Goal: Task Accomplishment & Management: Manage account settings

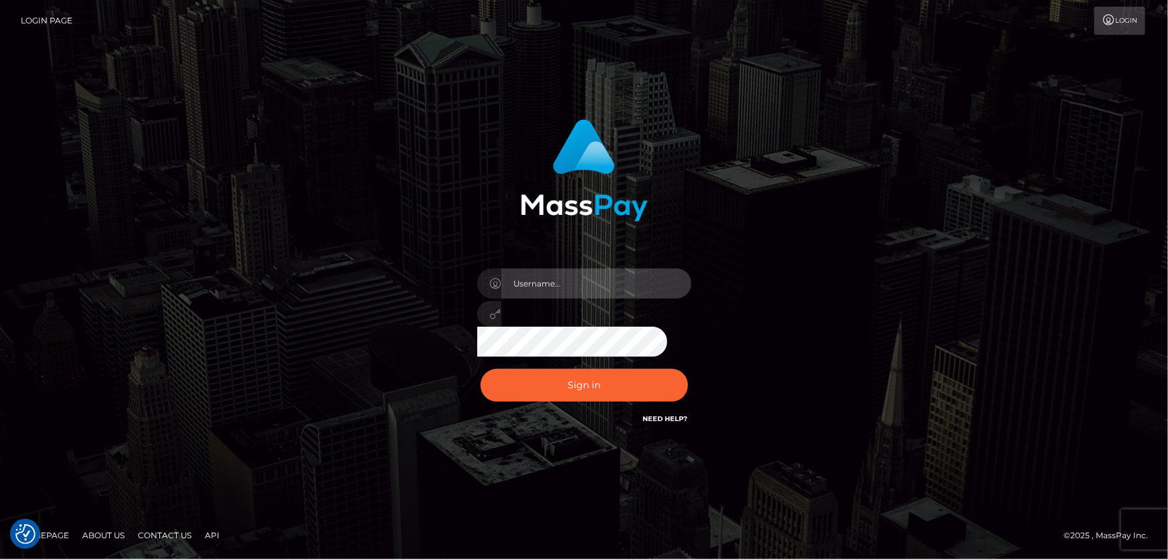
type input "Dan.Cirnat"
click at [684, 365] on div at bounding box center [567, 407] width 274 height 153
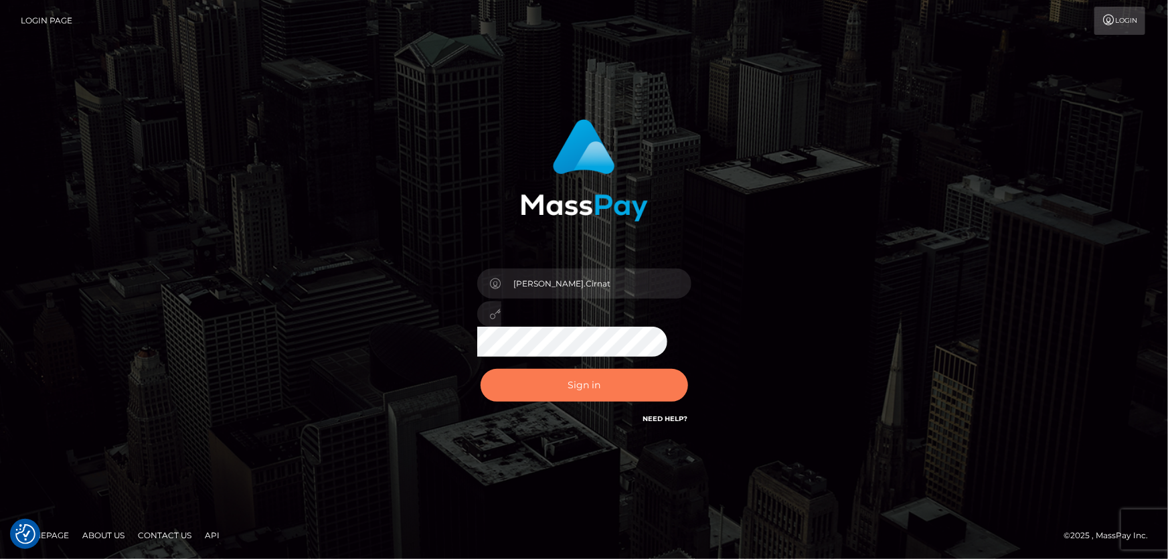
click at [607, 375] on button "Sign in" at bounding box center [585, 385] width 208 height 33
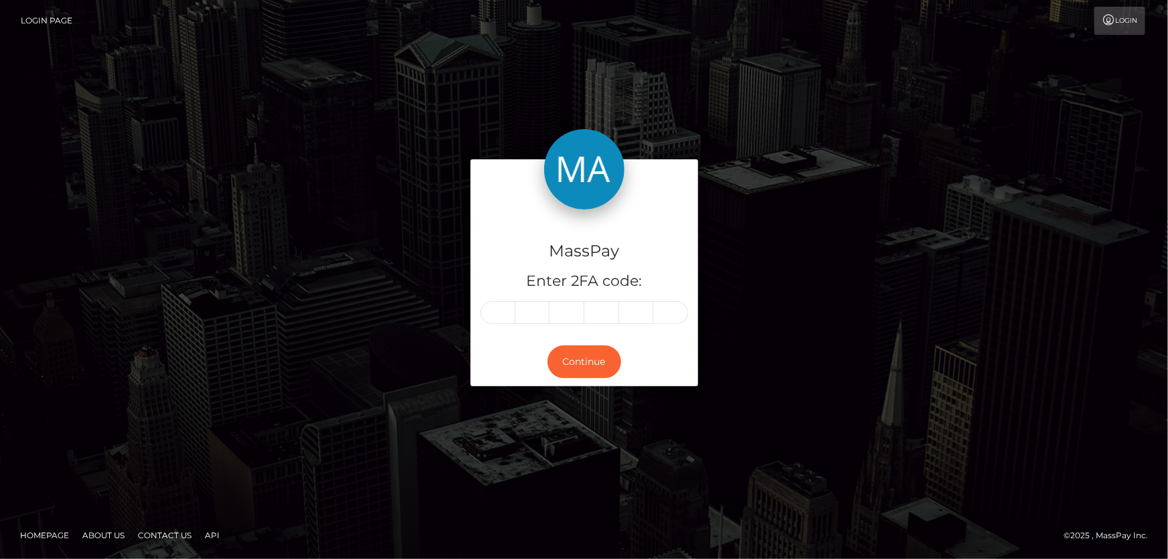
click at [497, 316] on input "text" at bounding box center [498, 312] width 35 height 23
type input "1"
type input "0"
type input "5"
type input "2"
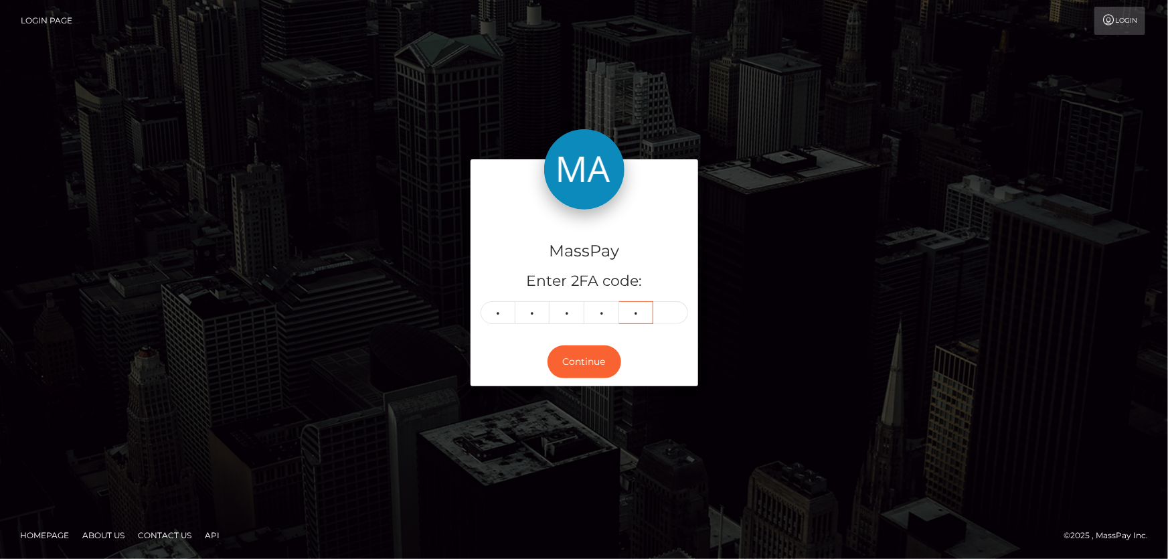
type input "9"
type input "5"
type input "1"
type input "0"
type input "5"
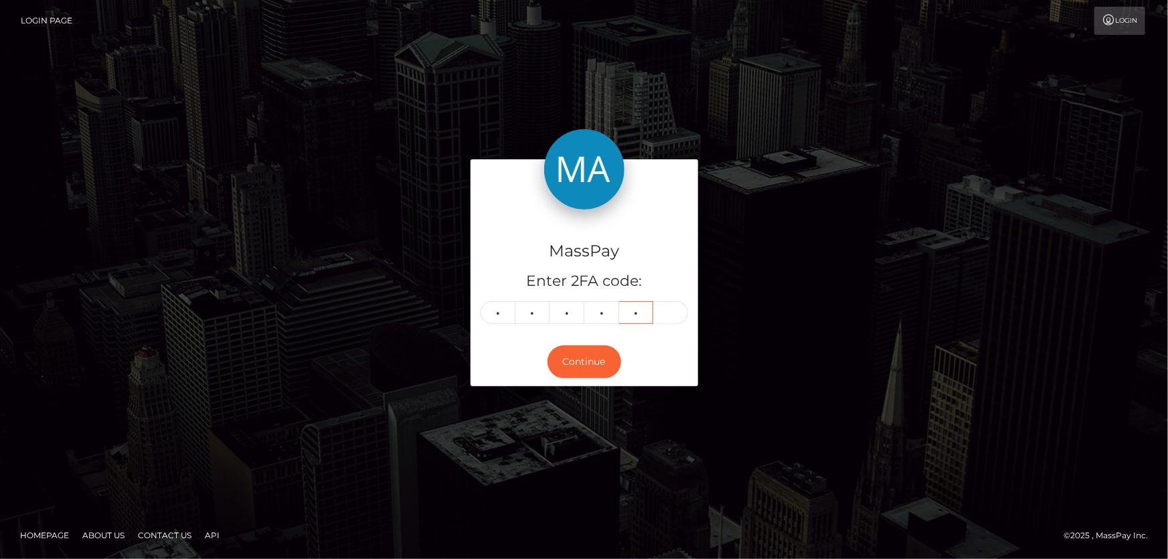
type input "2"
type input "9"
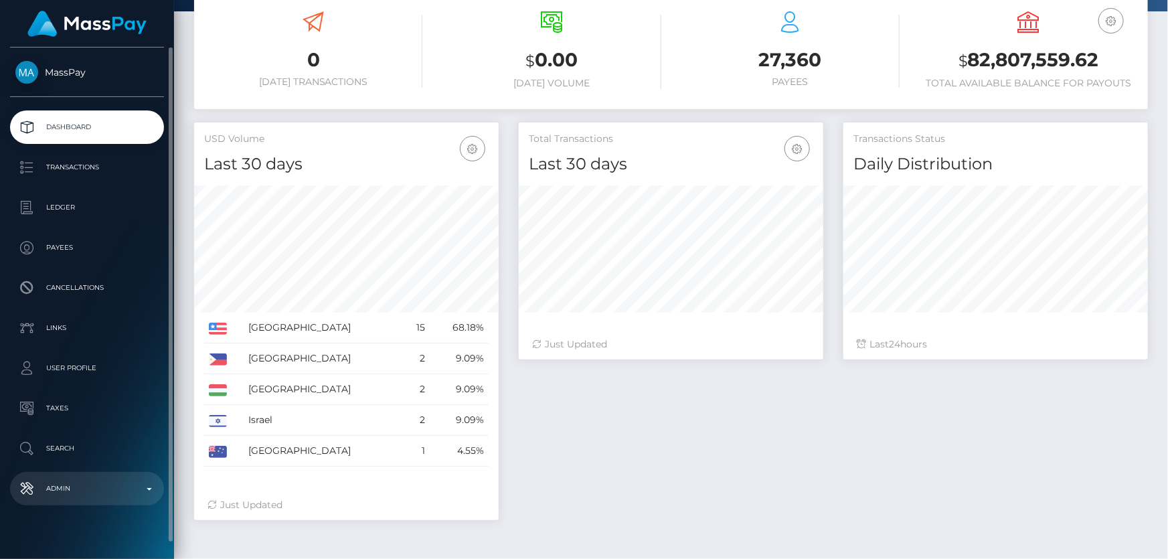
scroll to position [237, 304]
click at [112, 483] on p "Admin" at bounding box center [86, 489] width 143 height 20
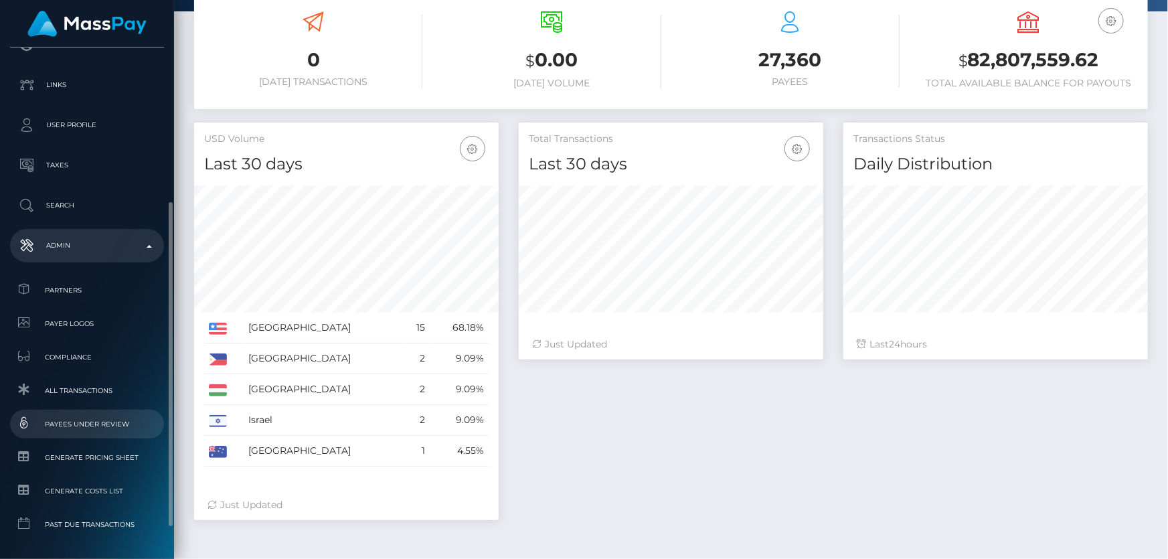
click at [100, 426] on span "Payees under Review" at bounding box center [86, 423] width 143 height 15
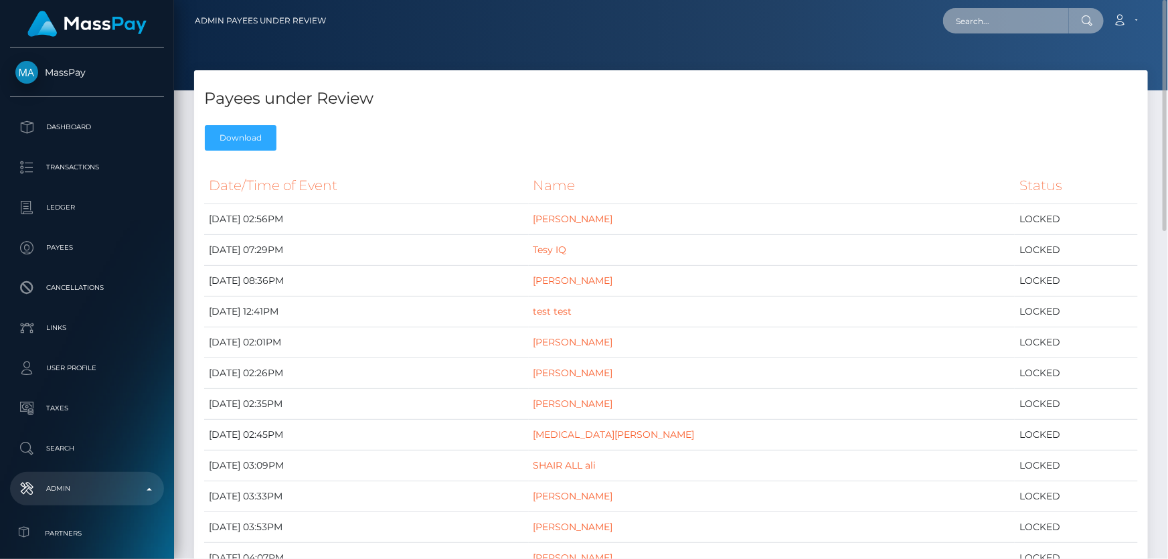
paste input "poact_pHNxksWMLYqJ"
type input "poact_pHNxksWMLYqJ"
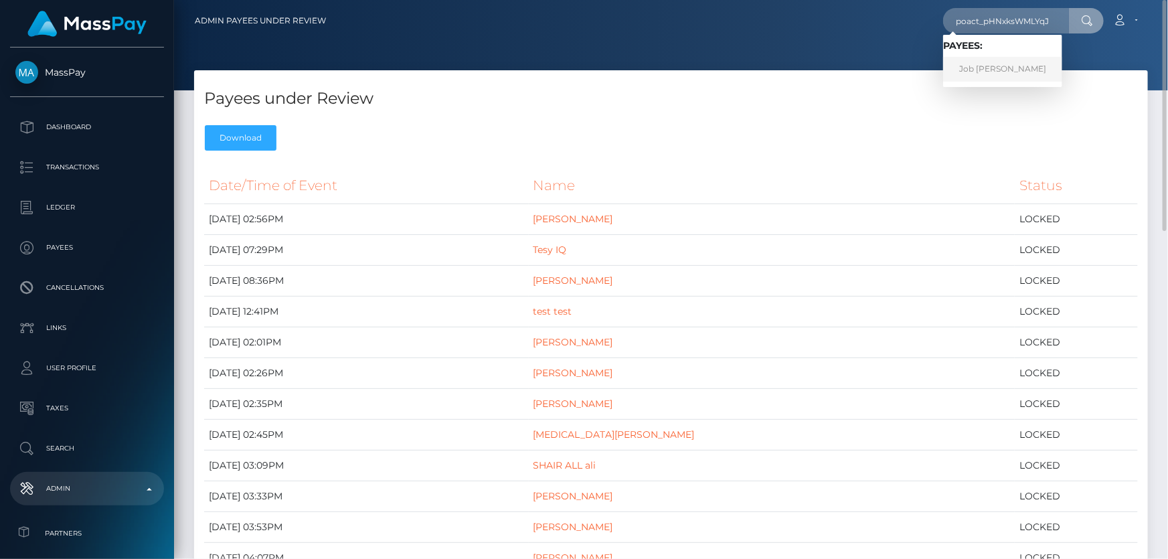
click at [999, 67] on link "Job Dean" at bounding box center [1002, 69] width 119 height 25
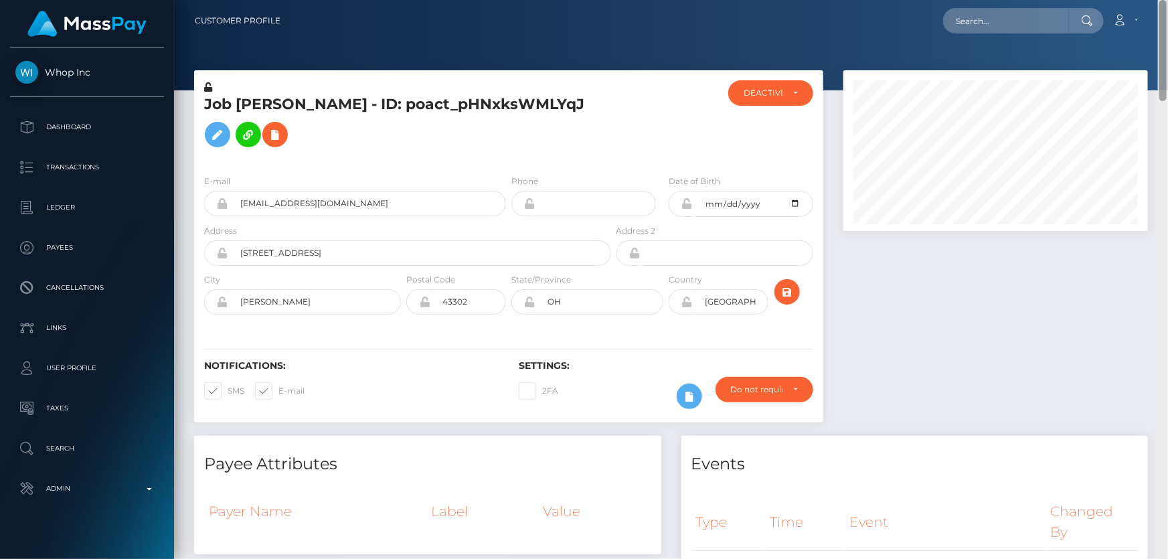
drag, startPoint x: 1165, startPoint y: 66, endPoint x: 1166, endPoint y: 7, distance: 58.9
click at [1166, 7] on div "Customer Profile Loading... Loading..." at bounding box center [671, 279] width 994 height 559
click at [962, 259] on div at bounding box center [995, 252] width 325 height 365
click at [1035, 341] on div at bounding box center [995, 252] width 325 height 365
click at [976, 291] on div at bounding box center [995, 252] width 325 height 365
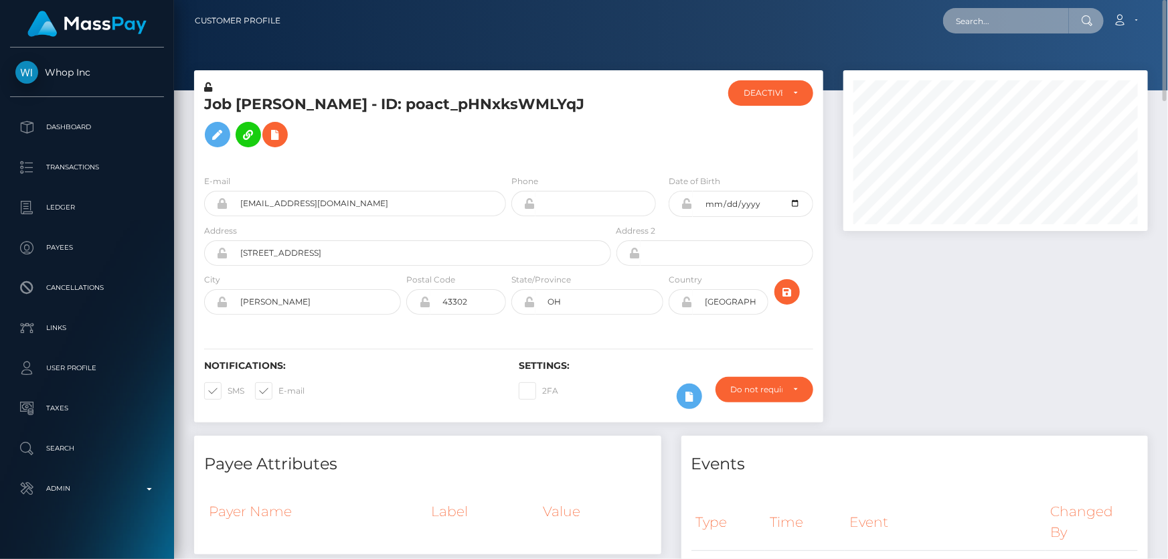
paste input "616505"
type input "616505"
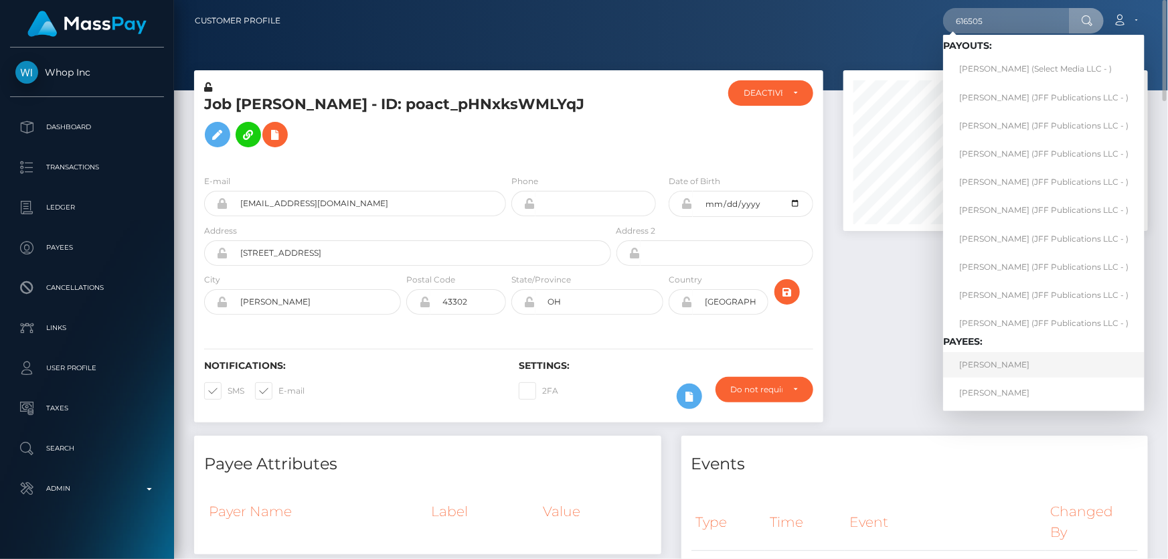
click at [981, 363] on link "Cenyan Wu" at bounding box center [1043, 364] width 201 height 25
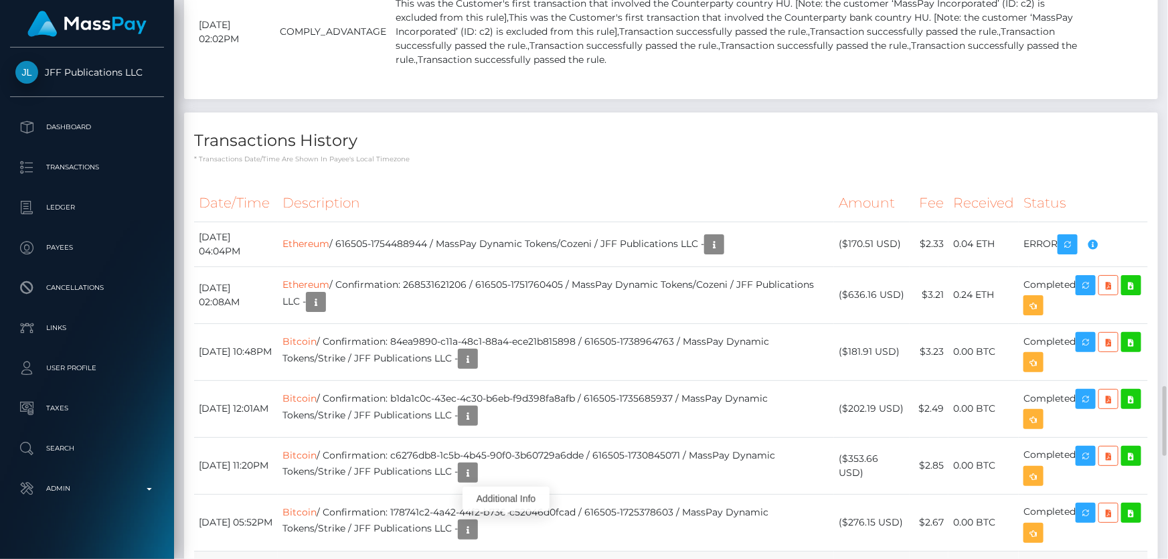
scroll to position [161, 304]
click at [990, 159] on p "* Transactions date/time are shown in payee's local timezone" at bounding box center [671, 159] width 954 height 10
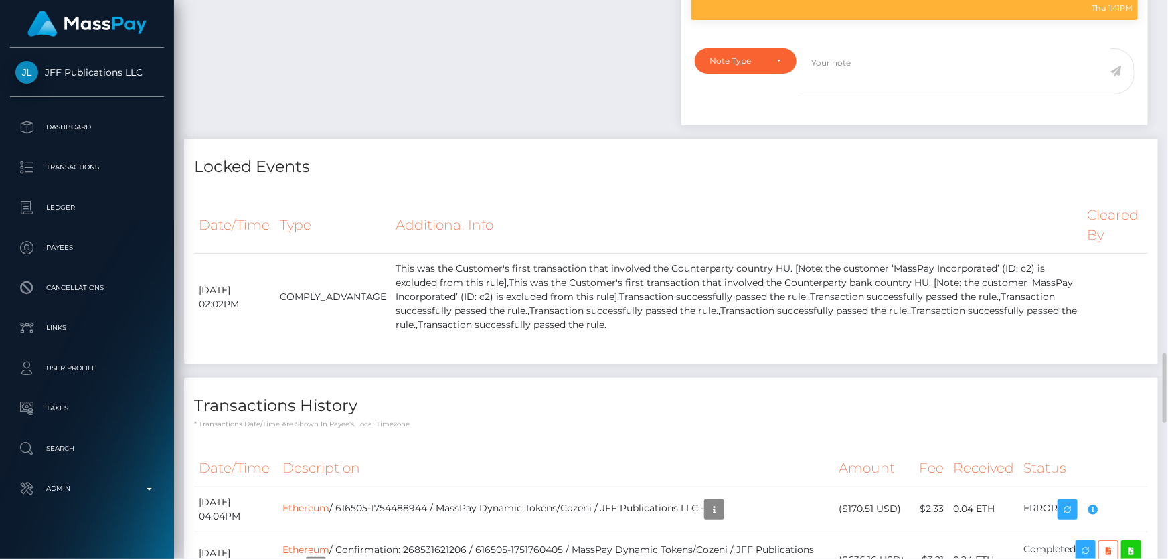
scroll to position [3021, 0]
